Goal: Transaction & Acquisition: Purchase product/service

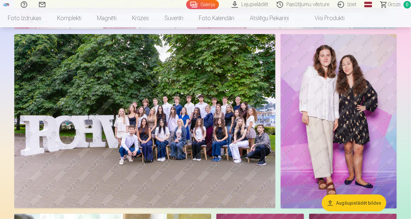
scroll to position [292, 0]
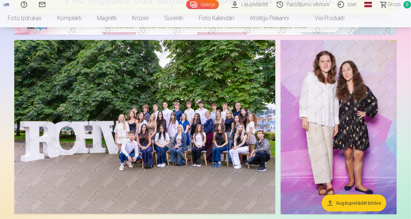
click at [196, 126] on img at bounding box center [144, 127] width 261 height 174
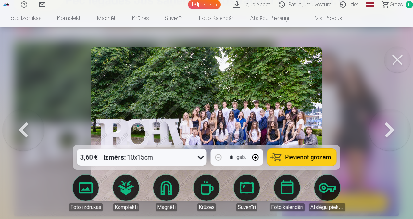
click at [390, 129] on button at bounding box center [390, 123] width 42 height 29
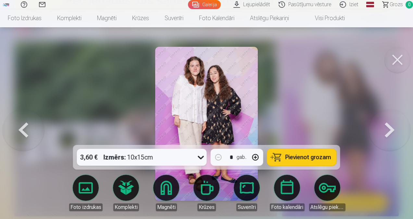
click at [395, 60] on button at bounding box center [397, 60] width 26 height 26
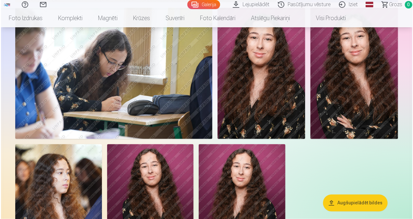
scroll to position [519, 0]
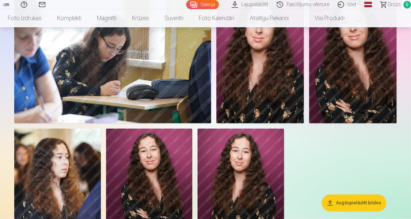
click at [125, 97] on img at bounding box center [112, 57] width 197 height 131
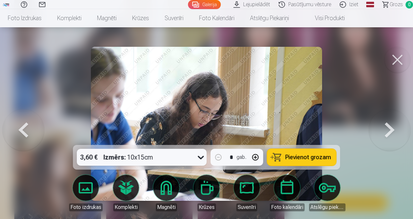
click at [394, 58] on button at bounding box center [397, 60] width 26 height 26
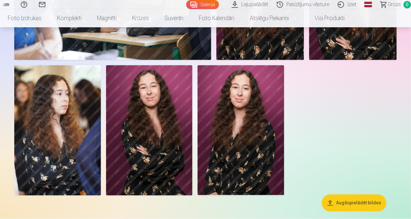
scroll to position [582, 0]
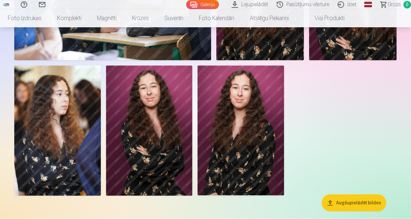
click at [160, 105] on img at bounding box center [149, 131] width 87 height 130
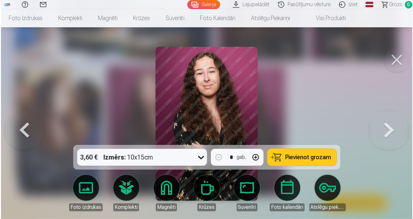
scroll to position [584, 0]
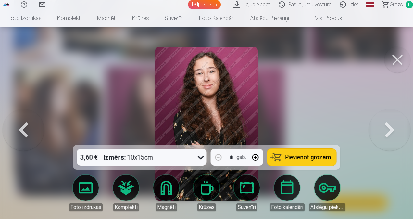
click at [400, 60] on button at bounding box center [397, 60] width 26 height 26
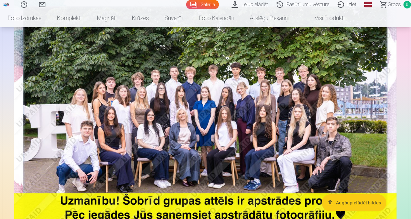
scroll to position [63, 0]
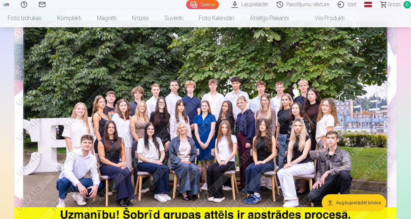
click at [284, 122] on img at bounding box center [205, 135] width 383 height 255
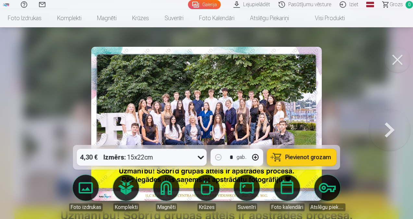
click at [279, 117] on img at bounding box center [206, 124] width 230 height 154
click at [395, 62] on button at bounding box center [397, 60] width 26 height 26
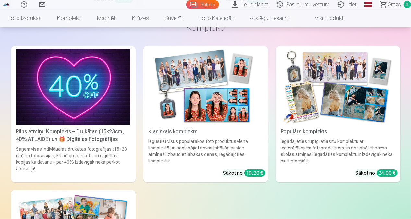
scroll to position [1104, 0]
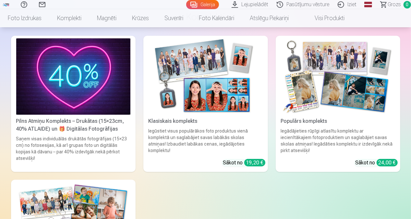
click at [189, 118] on link "Klasiskais komplekts Iegūstiet visus populārākos foto produktus vienā komplektā…" at bounding box center [205, 104] width 125 height 136
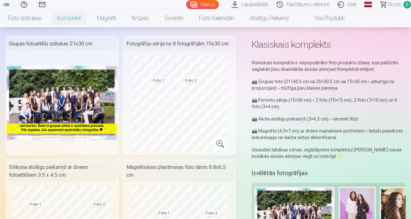
scroll to position [32, 0]
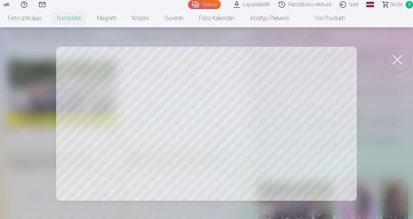
click at [130, 113] on div at bounding box center [206, 109] width 413 height 219
drag, startPoint x: 150, startPoint y: 101, endPoint x: 150, endPoint y: 106, distance: 4.9
click at [150, 106] on div at bounding box center [206, 109] width 413 height 219
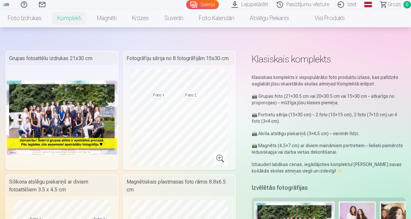
scroll to position [0, 0]
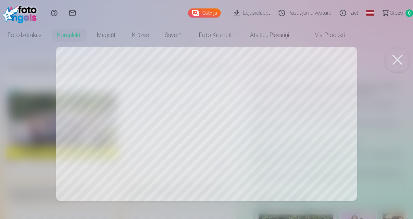
click at [199, 128] on div at bounding box center [206, 109] width 413 height 219
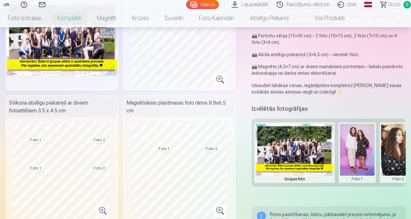
scroll to position [97, 0]
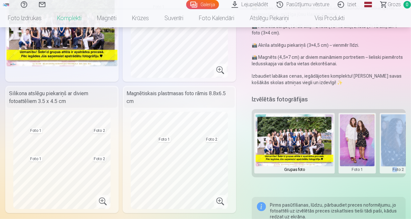
drag, startPoint x: 368, startPoint y: 179, endPoint x: 396, endPoint y: 180, distance: 28.3
click at [396, 180] on div "Klasiskais komplekts Klasiskais komplekts ir vispopulārāko foto produktu izlase…" at bounding box center [205, 172] width 401 height 420
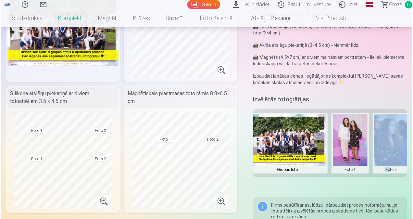
scroll to position [0, 14]
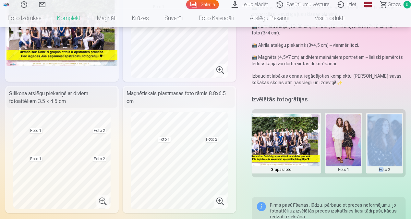
click at [355, 161] on button at bounding box center [344, 143] width 35 height 58
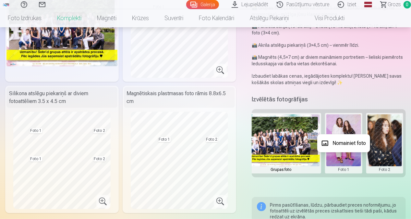
drag, startPoint x: 343, startPoint y: 133, endPoint x: 344, endPoint y: 136, distance: 3.3
click at [343, 121] on body "Palīdzības centrs Sazinies ar mums Galerija Lejupielādēt Pasūtījumu vēsture Izi…" at bounding box center [205, 12] width 411 height 219
click at [345, 140] on button "Nomainiet foto" at bounding box center [343, 143] width 53 height 18
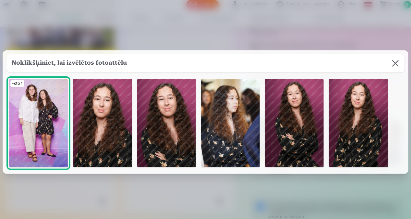
scroll to position [0, 13]
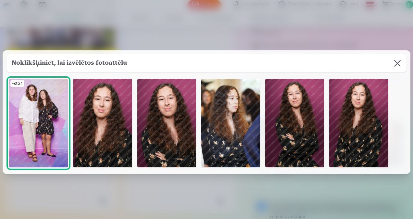
click at [311, 129] on img at bounding box center [294, 123] width 59 height 88
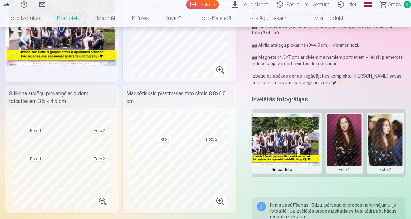
click at [385, 149] on button at bounding box center [385, 143] width 35 height 58
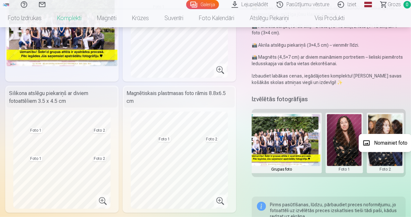
click at [381, 143] on button "Nomainiet foto" at bounding box center [385, 143] width 53 height 18
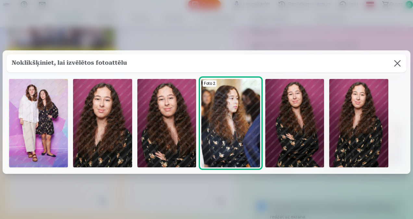
click at [101, 127] on img at bounding box center [102, 123] width 59 height 88
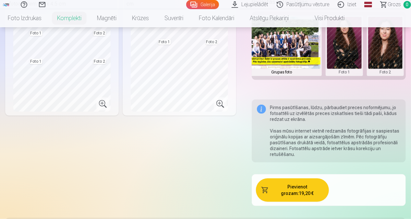
scroll to position [130, 0]
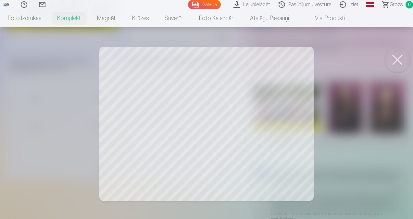
click at [395, 56] on button at bounding box center [397, 60] width 26 height 26
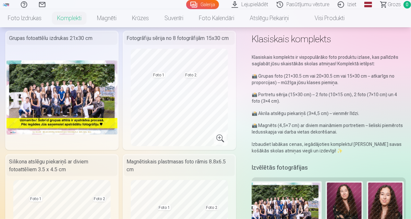
scroll to position [0, 0]
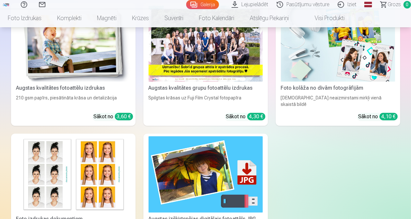
scroll to position [779, 0]
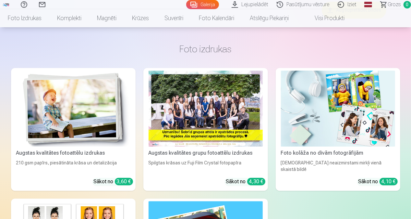
click at [224, 116] on div at bounding box center [206, 108] width 114 height 76
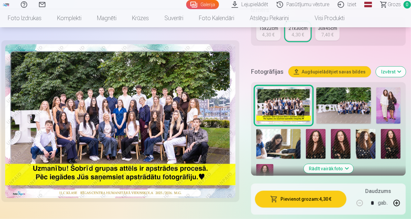
scroll to position [227, 0]
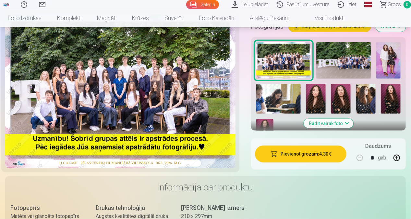
click at [329, 155] on button "Pievienot grozam : 4,30 €" at bounding box center [301, 153] width 92 height 17
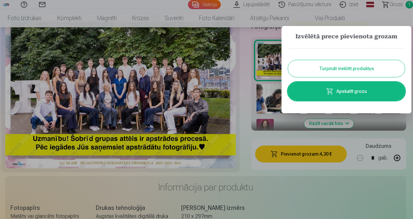
click at [343, 66] on button "Turpināt meklēt produktus" at bounding box center [346, 68] width 117 height 17
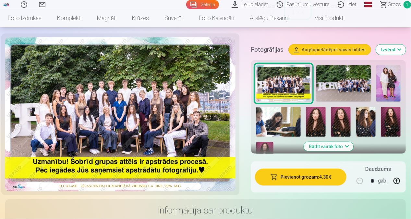
scroll to position [195, 0]
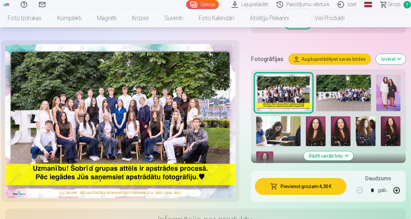
click at [392, 136] on img at bounding box center [391, 131] width 20 height 30
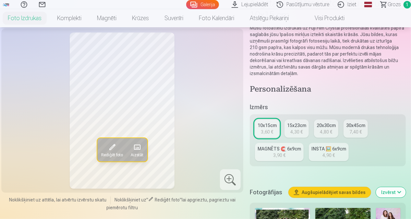
scroll to position [195, 0]
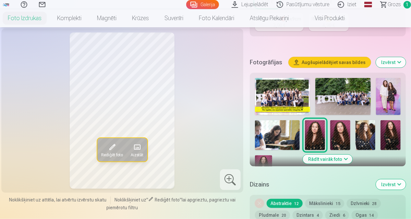
click at [389, 138] on img at bounding box center [391, 135] width 20 height 30
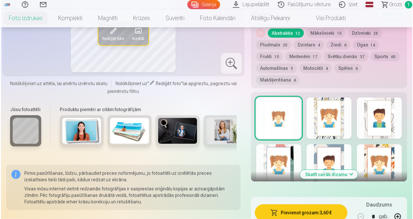
scroll to position [390, 0]
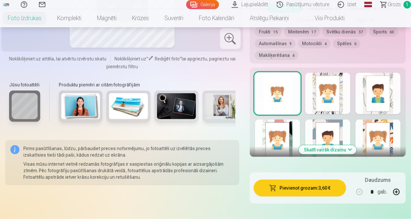
click at [294, 187] on button "Pievienot grozam : 3,60 €" at bounding box center [300, 188] width 93 height 17
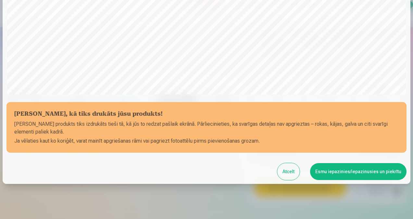
scroll to position [225, 0]
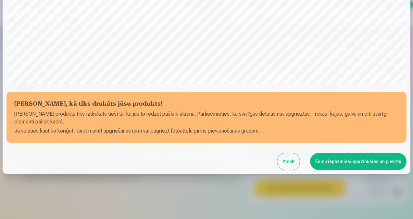
click at [335, 161] on button "Esmu iepazinies/iepazinusies un piekrītu" at bounding box center [358, 161] width 96 height 17
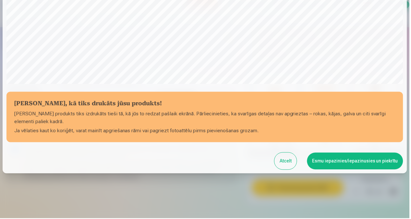
scroll to position [224, 0]
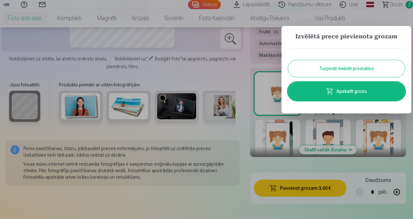
click at [331, 70] on button "Turpināt meklēt produktus" at bounding box center [346, 68] width 117 height 17
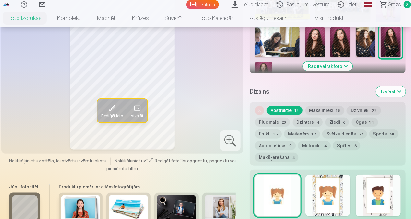
scroll to position [227, 0]
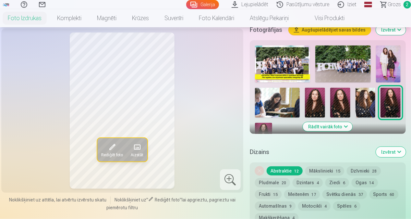
click at [312, 103] on img at bounding box center [315, 103] width 20 height 30
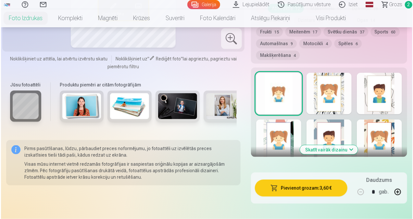
scroll to position [422, 0]
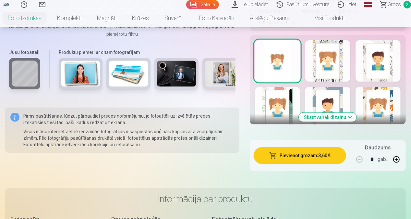
click at [318, 157] on button "Pievienot grozam : 3,60 €" at bounding box center [300, 155] width 93 height 17
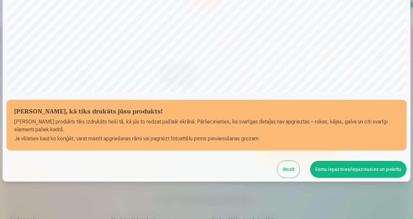
scroll to position [225, 0]
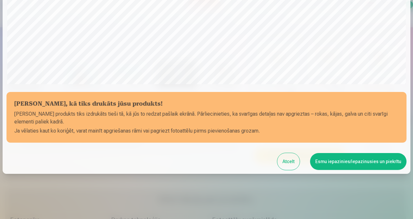
click at [334, 158] on button "Esmu iepazinies/iepazinusies un piekrītu" at bounding box center [358, 161] width 96 height 17
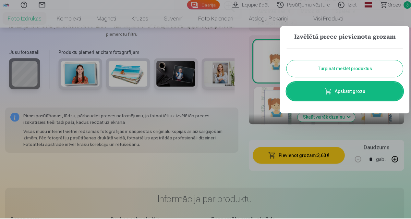
scroll to position [224, 0]
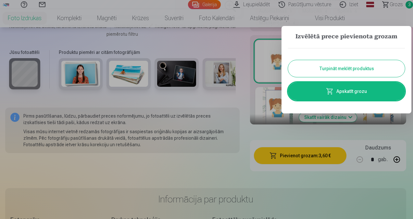
click at [330, 71] on button "Turpināt meklēt produktus" at bounding box center [346, 68] width 117 height 17
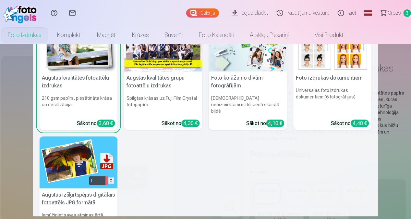
scroll to position [0, 0]
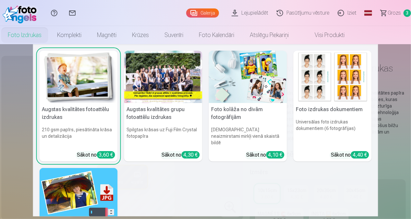
click at [178, 116] on h5 "Augstas kvalitātes grupu fotoattēlu izdrukas" at bounding box center [163, 113] width 78 height 21
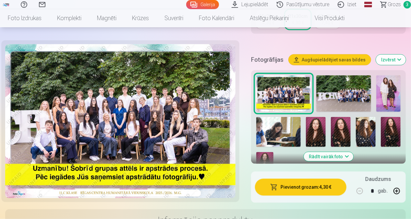
scroll to position [162, 0]
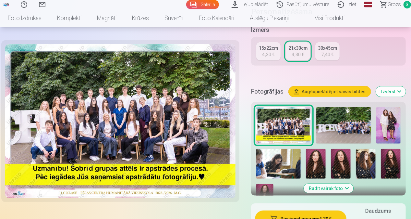
click at [344, 169] on img at bounding box center [341, 164] width 20 height 30
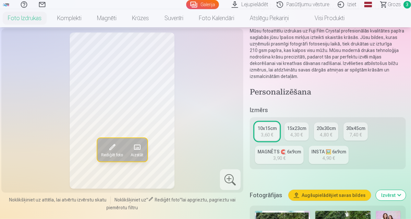
scroll to position [65, 0]
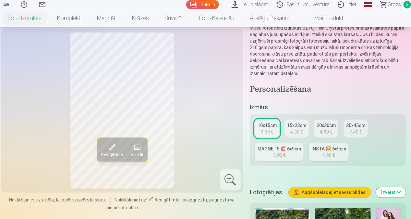
click at [285, 155] on link "MAGNĒTS 🧲 6x9cm 3,90 €" at bounding box center [279, 152] width 49 height 18
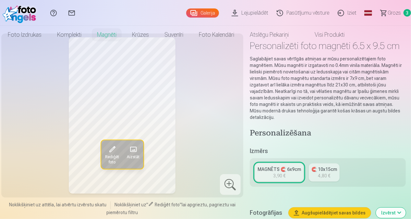
scroll to position [32, 0]
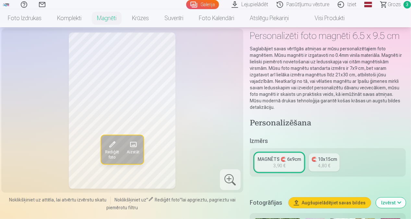
click at [290, 164] on link "MAGNĒTS 🧲 6x9cm 3,90 €" at bounding box center [279, 162] width 49 height 18
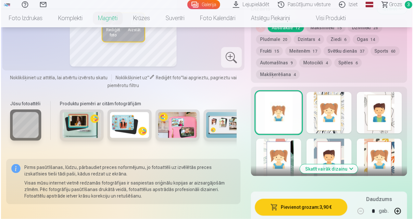
scroll to position [357, 0]
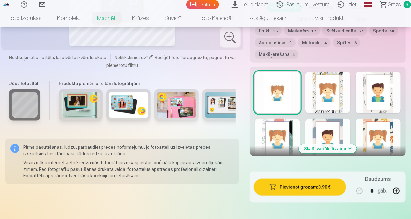
click at [321, 184] on button "Pievienot grozam : 3,90 €" at bounding box center [300, 187] width 93 height 17
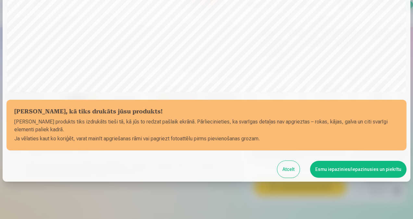
scroll to position [225, 0]
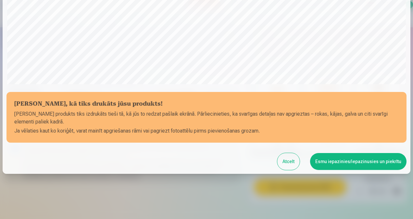
click at [328, 162] on button "Esmu iepazinies/iepazinusies un piekrītu" at bounding box center [358, 161] width 96 height 17
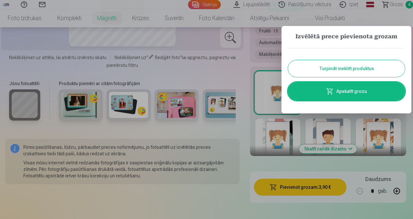
click at [347, 92] on link "Apskatīt grozu" at bounding box center [346, 91] width 117 height 18
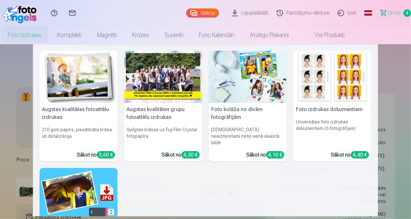
click at [14, 37] on link "Foto izdrukas" at bounding box center [24, 35] width 49 height 18
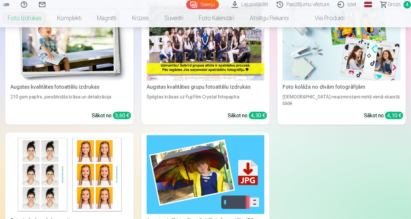
scroll to position [65, 0]
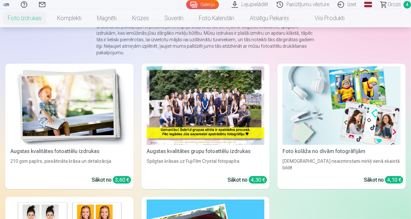
click at [219, 129] on div at bounding box center [206, 105] width 118 height 79
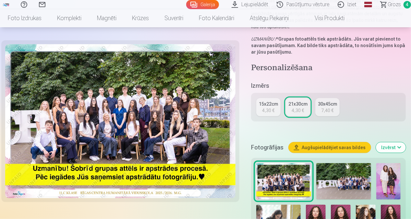
scroll to position [162, 0]
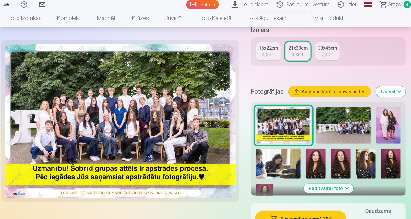
click at [334, 125] on img at bounding box center [343, 125] width 55 height 37
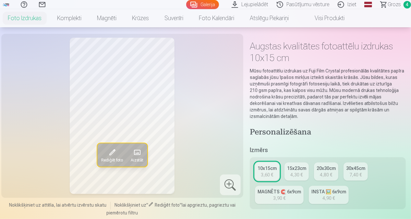
scroll to position [32, 0]
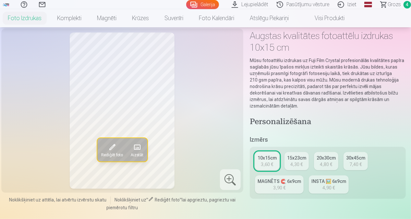
click at [297, 163] on div "4,30 €" at bounding box center [297, 164] width 12 height 6
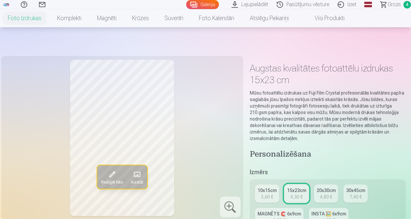
scroll to position [97, 0]
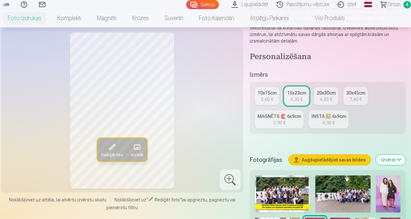
click at [339, 191] on img at bounding box center [344, 193] width 56 height 37
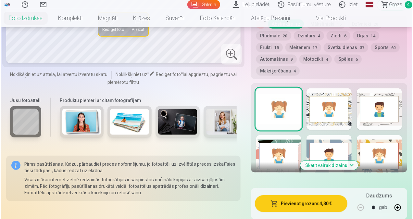
scroll to position [422, 0]
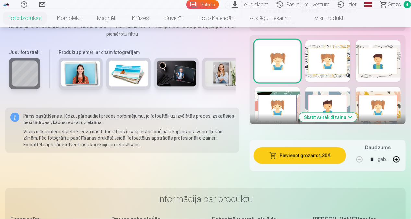
click at [308, 155] on button "Pievienot grozam : 4,30 €" at bounding box center [300, 155] width 93 height 17
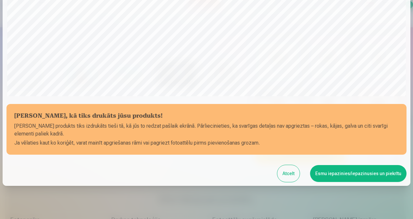
scroll to position [225, 0]
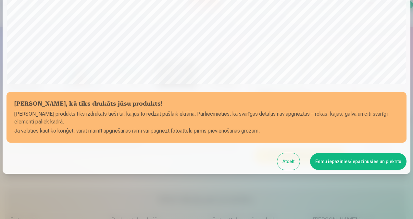
click at [328, 156] on button "Esmu iepazinies/iepazinusies un piekrītu" at bounding box center [358, 161] width 96 height 17
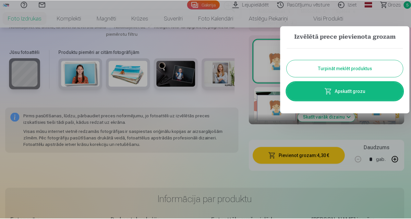
scroll to position [224, 0]
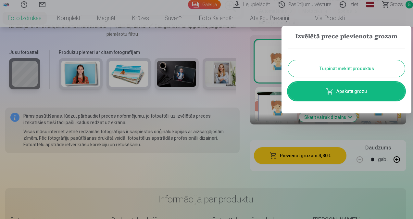
click at [330, 69] on button "Turpināt meklēt produktus" at bounding box center [346, 68] width 117 height 17
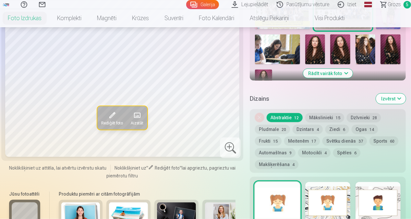
scroll to position [195, 0]
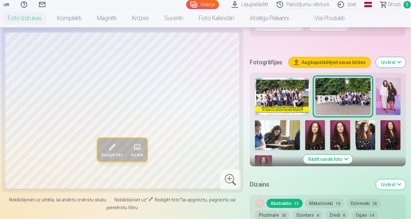
click at [384, 105] on img at bounding box center [388, 96] width 25 height 37
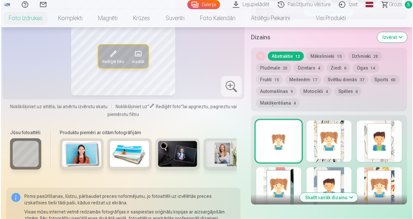
scroll to position [390, 0]
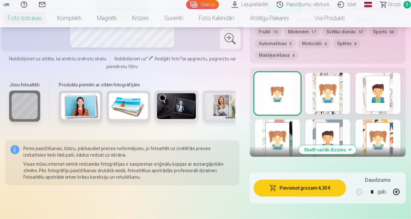
click at [305, 189] on button "Pievienot grozam : 4,30 €" at bounding box center [300, 188] width 93 height 17
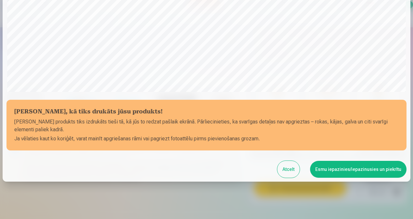
scroll to position [225, 0]
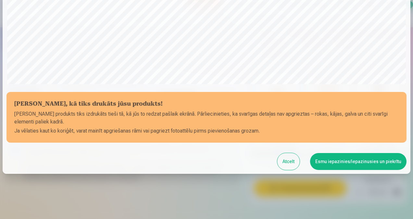
click at [338, 161] on button "Esmu iepazinies/iepazinusies un piekrītu" at bounding box center [358, 161] width 96 height 17
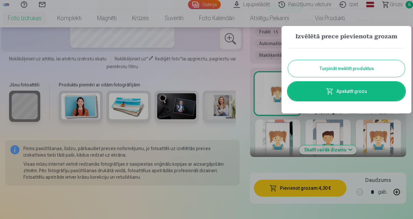
scroll to position [224, 0]
click at [347, 93] on link "Apskatīt grozu" at bounding box center [346, 91] width 117 height 18
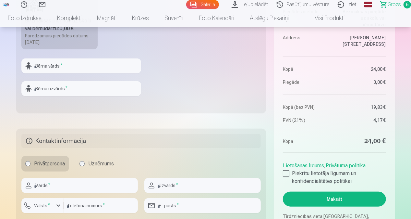
scroll to position [292, 0]
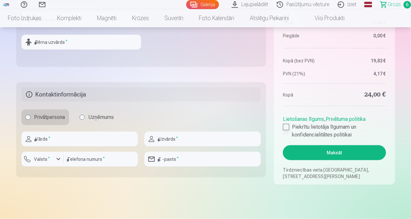
click at [290, 127] on label "Piekrītu lietotāja līgumam un konfidencialitātes politikai" at bounding box center [334, 131] width 103 height 16
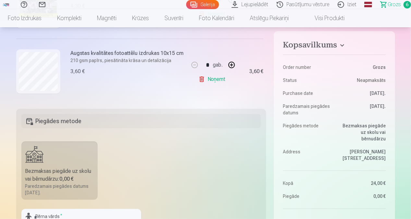
scroll to position [130, 0]
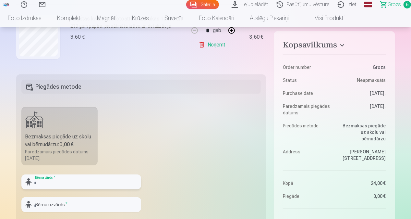
click at [91, 178] on input "text" at bounding box center [81, 181] width 120 height 15
click at [130, 181] on input "text" at bounding box center [81, 181] width 120 height 15
type input "*****"
click at [118, 205] on input "text" at bounding box center [81, 204] width 120 height 15
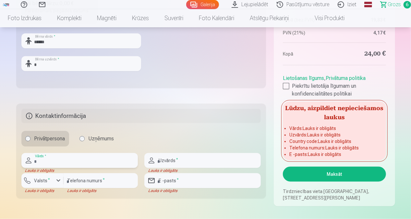
scroll to position [192, 0]
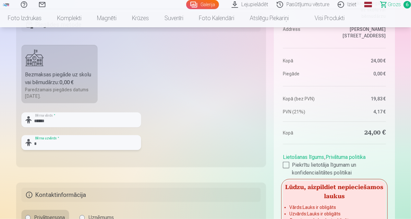
click at [59, 143] on input "*" at bounding box center [81, 142] width 120 height 15
type input "*******"
type input "********"
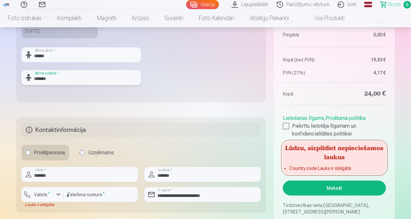
scroll to position [289, 0]
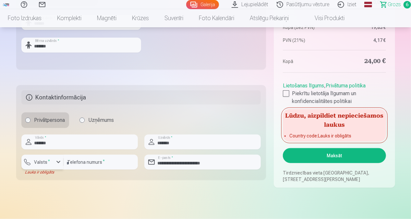
click at [57, 159] on div "button" at bounding box center [59, 162] width 8 height 8
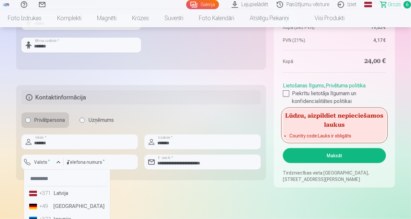
click at [64, 190] on li "+371 Latvija" at bounding box center [67, 193] width 81 height 13
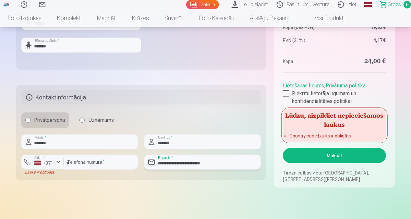
click at [230, 162] on input "**********" at bounding box center [202, 162] width 117 height 15
click at [212, 165] on input "**********" at bounding box center [202, 162] width 117 height 15
click at [215, 164] on input "**********" at bounding box center [202, 162] width 117 height 15
drag, startPoint x: 217, startPoint y: 162, endPoint x: 156, endPoint y: 162, distance: 61.0
click at [156, 162] on input "**********" at bounding box center [202, 162] width 117 height 15
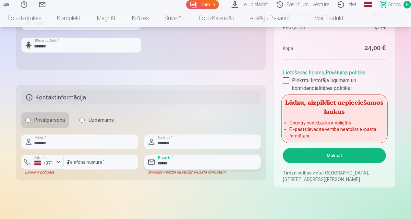
click at [157, 162] on input "******" at bounding box center [202, 162] width 117 height 15
click at [212, 164] on input "******" at bounding box center [202, 162] width 117 height 15
click at [213, 163] on input "******" at bounding box center [202, 162] width 117 height 15
type input "**********"
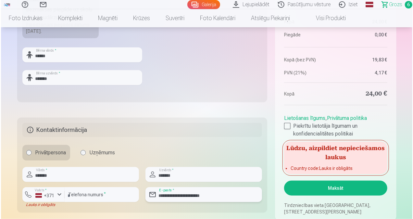
scroll to position [387, 0]
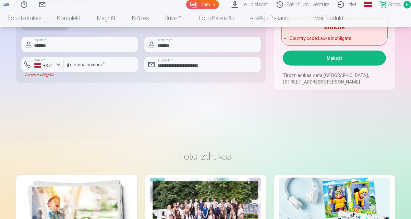
click at [321, 56] on button "Maksāt" at bounding box center [334, 58] width 103 height 15
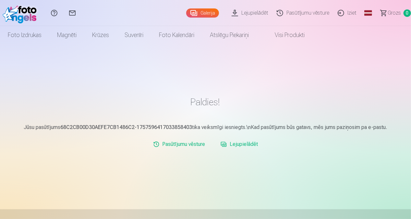
click at [238, 145] on link "Lejupielādēt" at bounding box center [239, 144] width 43 height 13
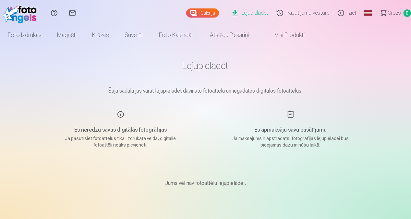
click at [292, 129] on h5 "Es apmaksāju savu pasūtījumu" at bounding box center [290, 130] width 123 height 8
click at [288, 114] on div "Es apmaksāju savu pasūtījumu Ja maksājums ir apstrādāts, fotogrāfijas lejupielā…" at bounding box center [291, 129] width 155 height 38
click at [292, 143] on p "Ja maksājums ir apstrādāts, fotogrāfijas lejupielādei būs pieejamas dažu minūšu…" at bounding box center [290, 141] width 123 height 13
click at [254, 12] on link "Lejupielādēt" at bounding box center [251, 13] width 45 height 26
click at [295, 131] on h5 "Es apmaksāju savu pasūtījumu" at bounding box center [290, 130] width 123 height 8
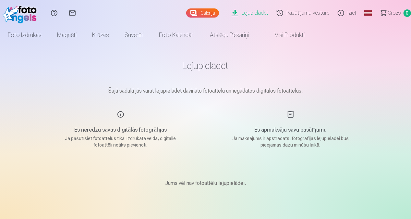
click at [297, 141] on p "Ja maksājums ir apstrādāts, fotogrāfijas lejupielādei būs pieejamas dažu minūšu…" at bounding box center [290, 141] width 123 height 13
click at [87, 132] on h5 "Es neredzu savas digitālās fotogrāfijas" at bounding box center [120, 130] width 123 height 8
click at [296, 118] on div "Es apmaksāju savu pasūtījumu Ja maksājums ir apstrādāts, fotogrāfijas lejupielā…" at bounding box center [291, 129] width 155 height 38
click at [291, 115] on div "Es apmaksāju savu pasūtījumu Ja maksājums ir apstrādāts, fotogrāfijas lejupielā…" at bounding box center [291, 129] width 155 height 38
click at [290, 132] on h5 "Es apmaksāju savu pasūtījumu" at bounding box center [290, 130] width 123 height 8
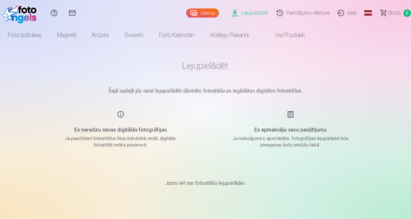
click at [257, 14] on link "Lejupielādēt" at bounding box center [251, 13] width 45 height 26
click at [303, 11] on link "Pasūtījumu vēsture" at bounding box center [304, 13] width 61 height 26
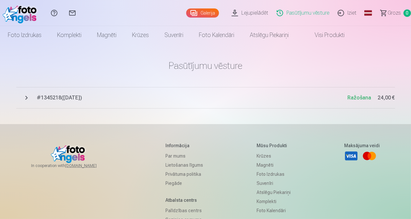
click at [254, 12] on link "Lejupielādēt" at bounding box center [251, 13] width 45 height 26
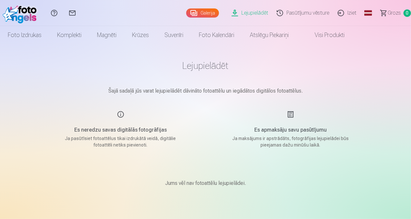
drag, startPoint x: 276, startPoint y: 136, endPoint x: 276, endPoint y: 139, distance: 3.6
click at [276, 136] on p "Ja maksājums ir apstrādāts, fotogrāfijas lejupielādei būs pieejamas dažu minūšu…" at bounding box center [290, 141] width 123 height 13
click at [278, 147] on p "Ja maksājums ir apstrādāts, fotogrāfijas lejupielādei būs pieejamas dažu minūšu…" at bounding box center [290, 141] width 123 height 13
click at [220, 181] on p "Jums vēl nav fotoattēlu lejupielādei." at bounding box center [205, 183] width 81 height 8
click at [282, 127] on h5 "Es apmaksāju savu pasūtījumu" at bounding box center [290, 130] width 123 height 8
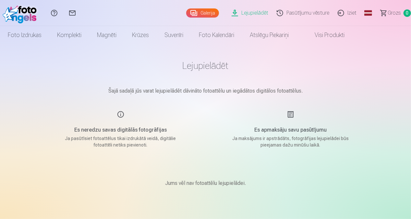
drag, startPoint x: 299, startPoint y: 111, endPoint x: 293, endPoint y: 113, distance: 6.8
click at [299, 111] on div "Es apmaksāju savu pasūtījumu Ja maksājums ir apstrādāts, fotogrāfijas lejupielā…" at bounding box center [291, 129] width 155 height 38
click at [291, 113] on div "Es apmaksāju savu pasūtījumu Ja maksājums ir apstrādāts, fotogrāfijas lejupielā…" at bounding box center [291, 129] width 155 height 38
click at [248, 88] on p "Šajā sadaļā jūs varat lejupielādēt dāvināto fotoattēlu un iegādātos digitālos f…" at bounding box center [205, 91] width 325 height 8
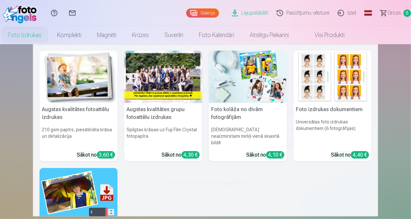
click at [37, 32] on link "Foto izdrukas" at bounding box center [24, 35] width 49 height 18
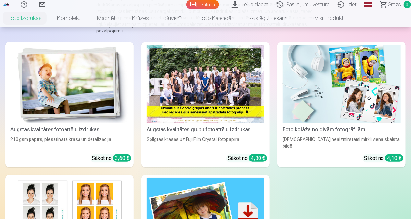
scroll to position [97, 0]
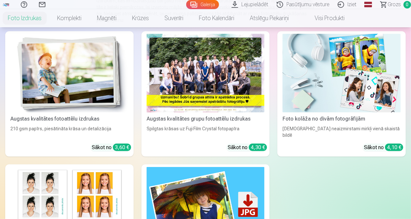
click at [209, 94] on div at bounding box center [206, 73] width 118 height 79
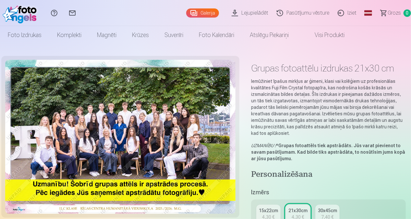
click at [263, 6] on link "Lejupielādēt" at bounding box center [251, 13] width 45 height 26
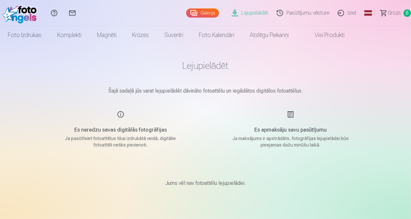
click at [262, 9] on link "Lejupielādēt" at bounding box center [251, 13] width 45 height 26
click at [181, 92] on p "Šajā sadaļā jūs varat lejupielādēt dāvināto fotoattēlu un iegādātos digitālos f…" at bounding box center [205, 91] width 325 height 8
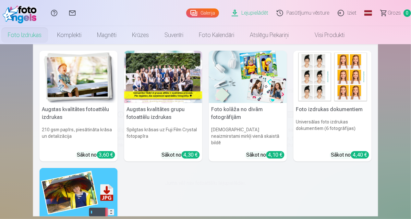
click at [39, 39] on link "Foto izdrukas" at bounding box center [24, 35] width 49 height 18
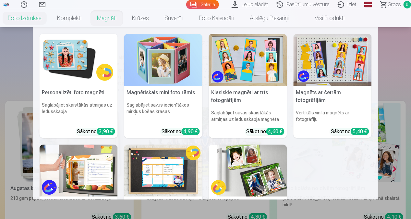
scroll to position [32, 0]
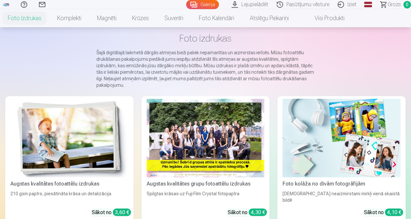
click at [262, 6] on link "Lejupielādēt" at bounding box center [251, 4] width 45 height 9
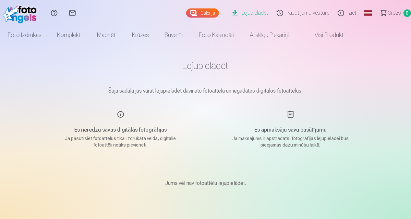
click at [275, 137] on p "Ja maksājums ir apstrādāts, fotogrāfijas lejupielādei būs pieejamas dažu minūšu…" at bounding box center [290, 141] width 123 height 13
click at [190, 180] on p "Jums vēl nav fotoattēlu lejupielādei." at bounding box center [205, 183] width 81 height 8
